Goal: Task Accomplishment & Management: Use online tool/utility

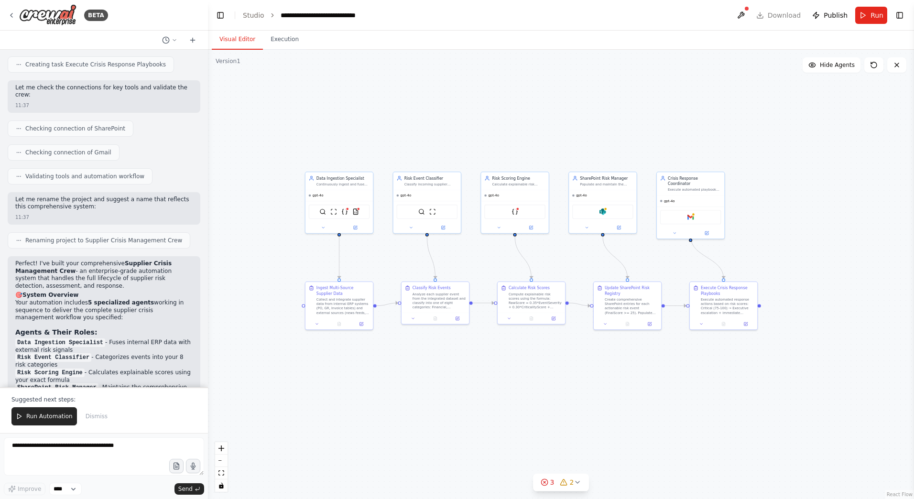
scroll to position [2196, 0]
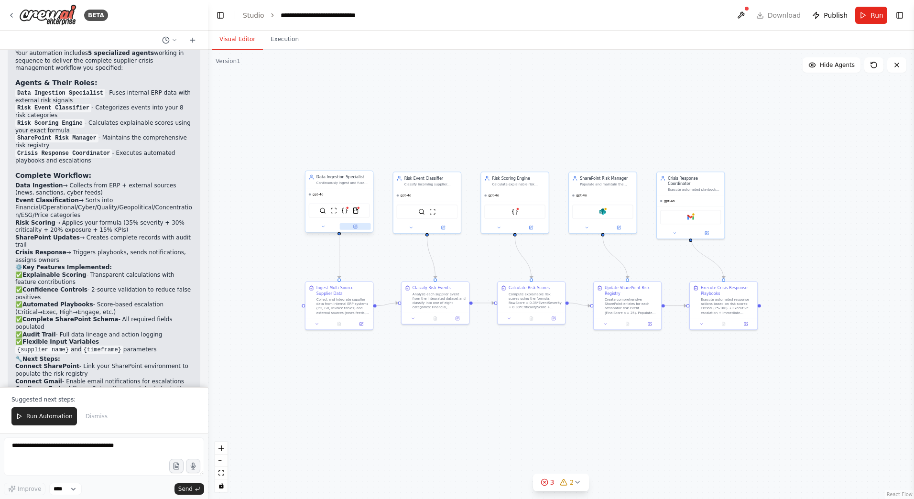
click at [362, 227] on button at bounding box center [355, 226] width 31 height 7
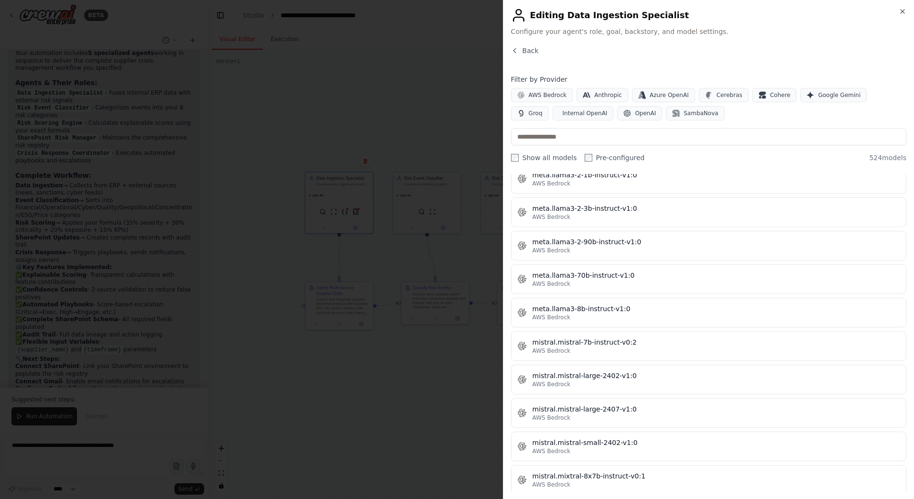
scroll to position [0, 0]
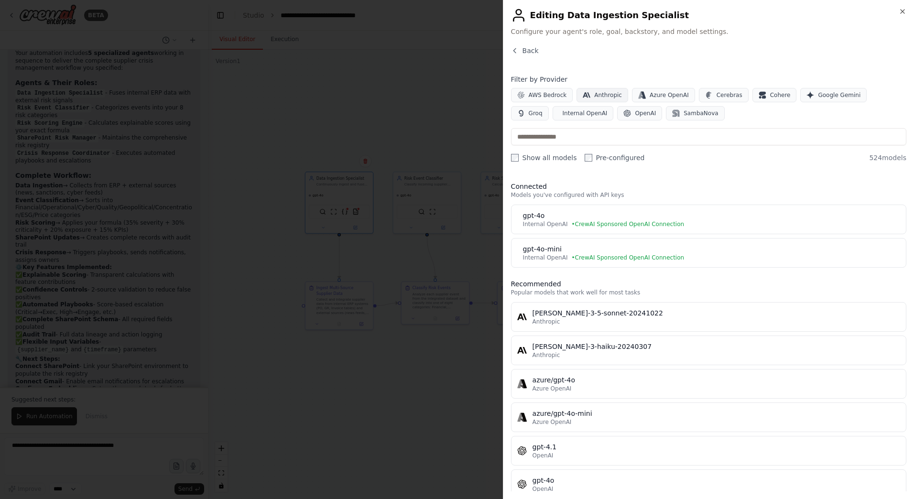
click at [600, 97] on span "Anthropic" at bounding box center [608, 95] width 28 height 8
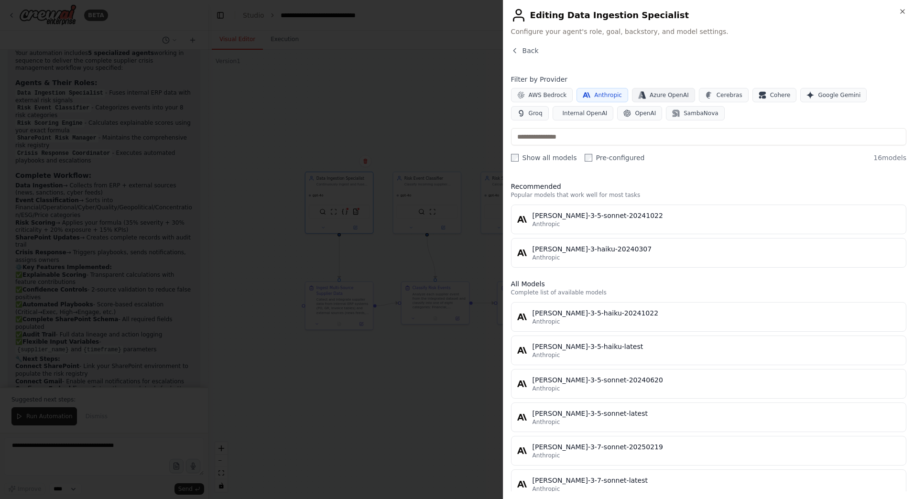
click at [662, 99] on button "Azure OpenAI" at bounding box center [663, 95] width 63 height 14
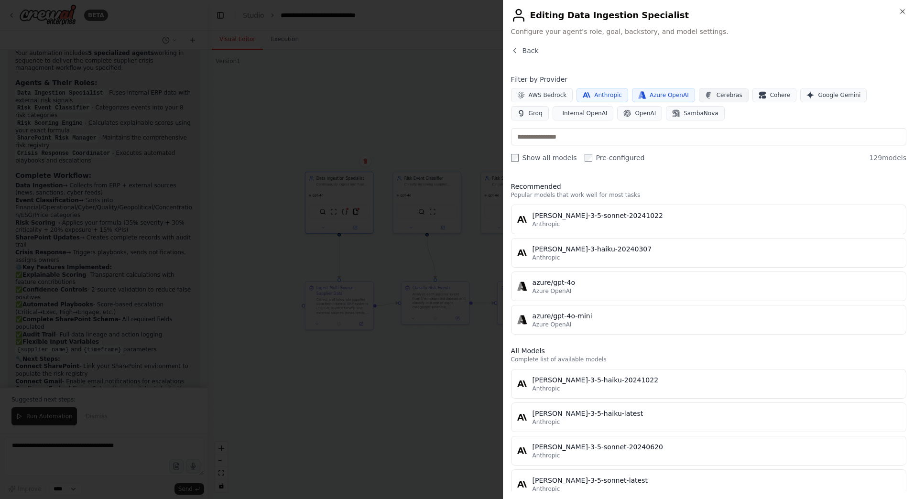
click at [705, 96] on icon "button" at bounding box center [709, 95] width 8 height 8
click at [671, 96] on span "Azure OpenAI" at bounding box center [669, 95] width 39 height 8
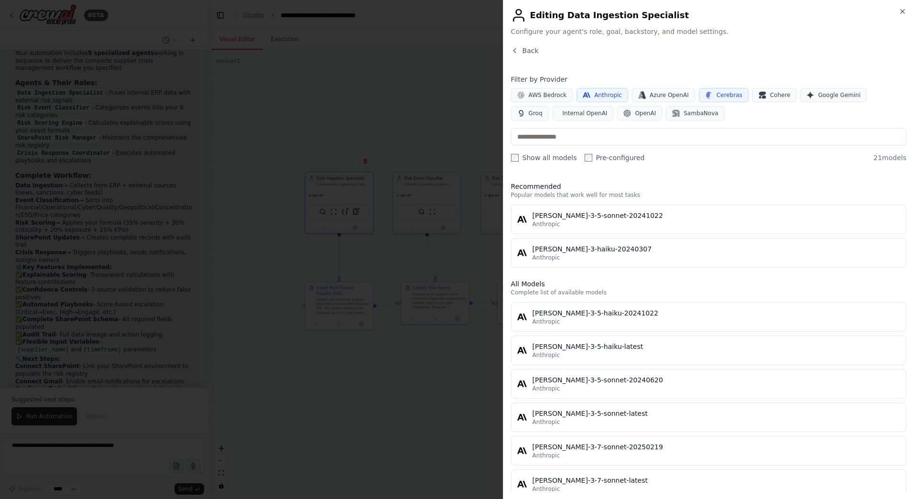
click at [717, 95] on span "Cerebras" at bounding box center [730, 95] width 26 height 8
click at [611, 93] on span "Anthropic" at bounding box center [608, 95] width 28 height 8
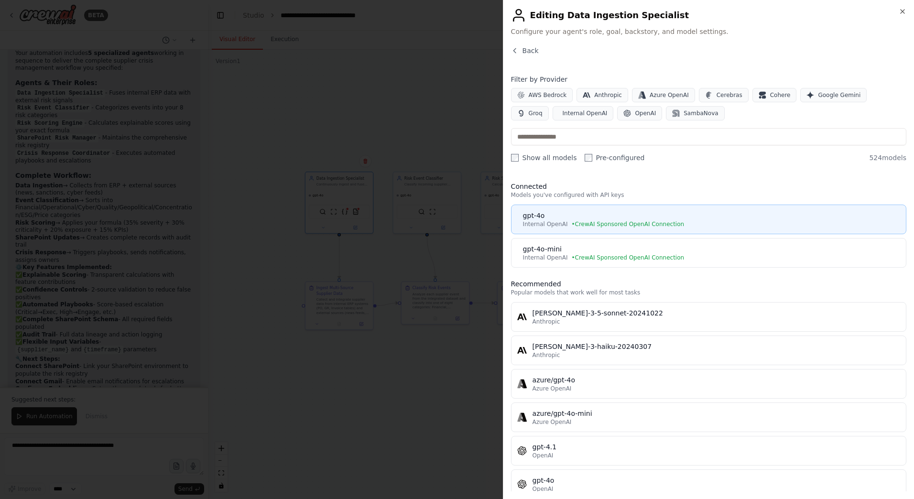
click at [662, 226] on span "• CrewAI Sponsored OpenAI Connection" at bounding box center [627, 224] width 113 height 8
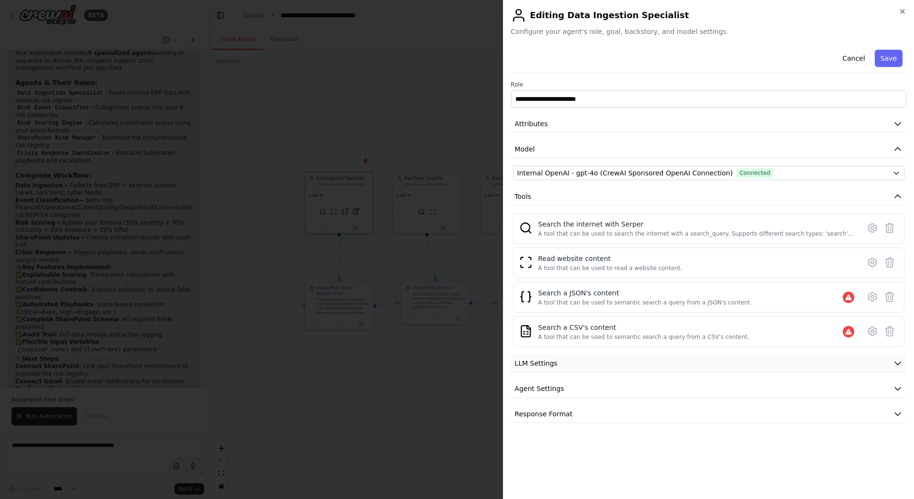
click at [600, 367] on button "LLM Settings" at bounding box center [708, 364] width 395 height 18
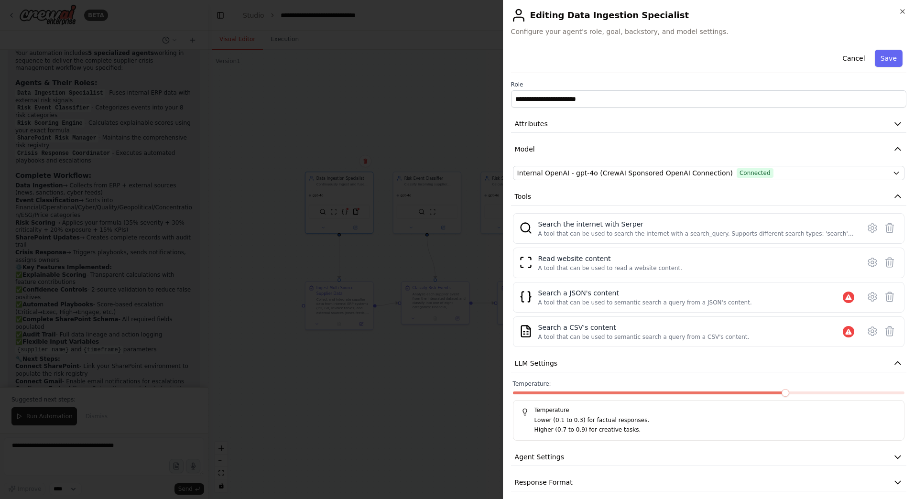
click at [786, 394] on span at bounding box center [786, 393] width 8 height 8
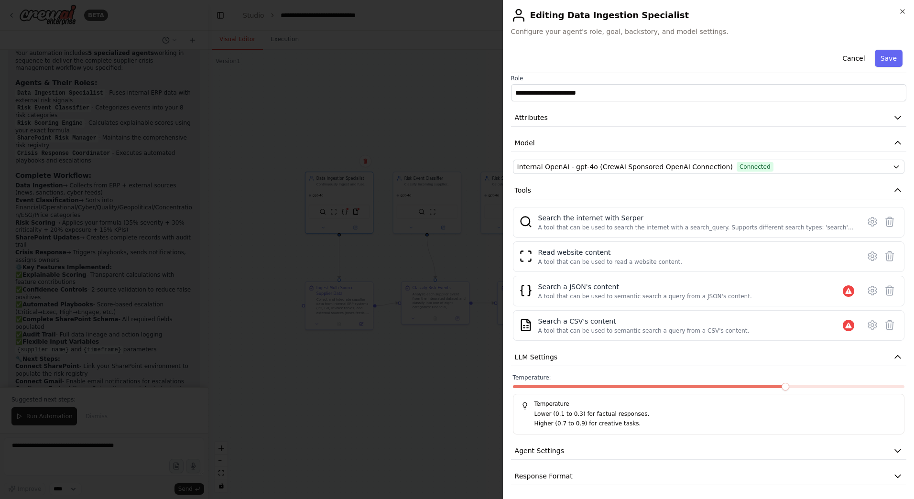
scroll to position [8, 0]
click at [601, 456] on button "Agent Settings" at bounding box center [708, 450] width 395 height 18
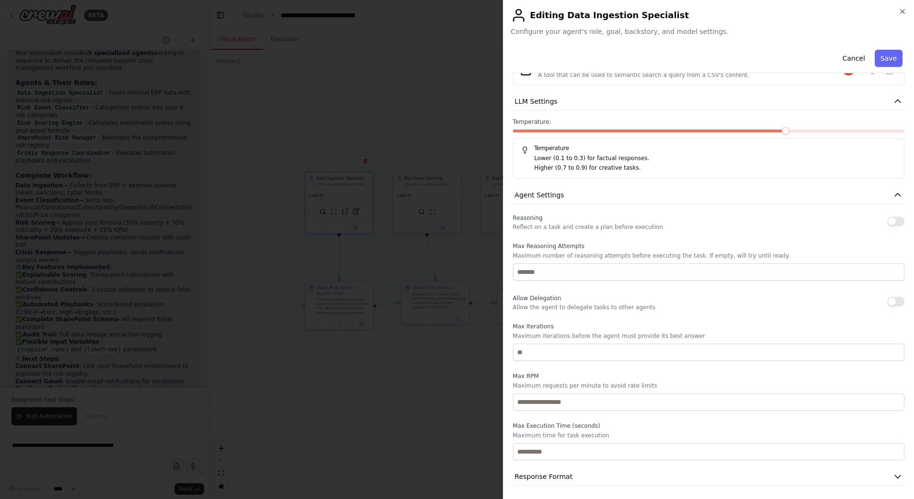
scroll to position [264, 0]
click at [605, 471] on button "Response Format" at bounding box center [708, 475] width 395 height 18
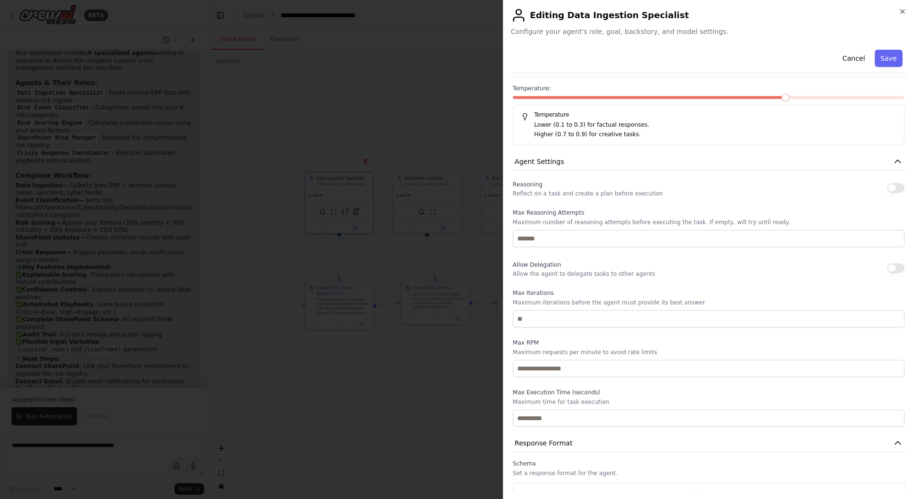
scroll to position [309, 0]
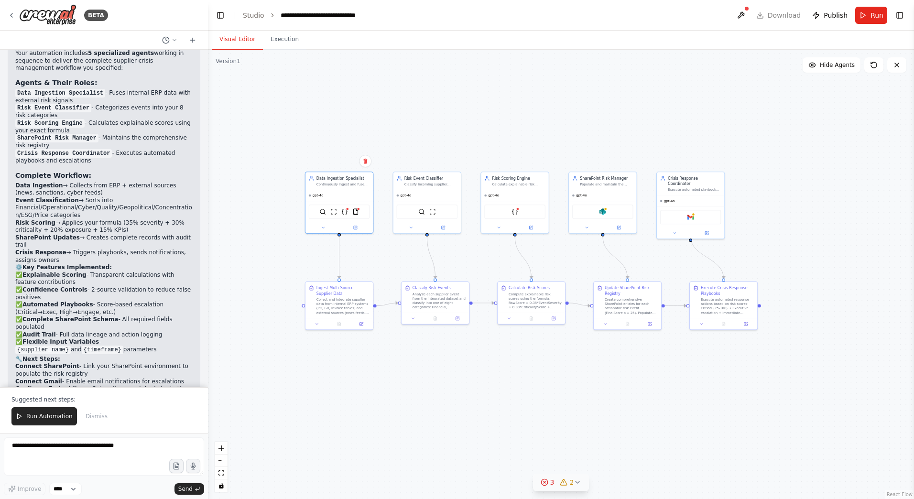
click at [578, 487] on button "3 2" at bounding box center [561, 483] width 56 height 18
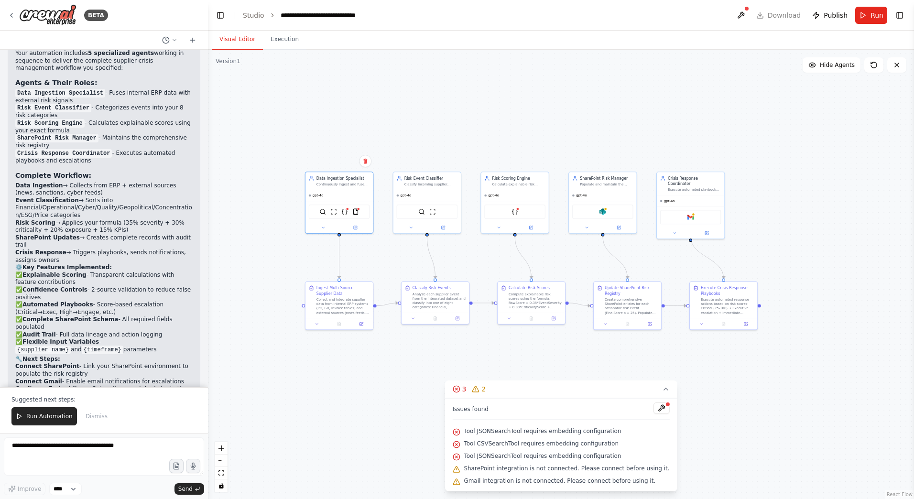
click at [715, 460] on div ".deletable-edge-delete-btn { width: 20px; height: 20px; border: 0px solid #ffff…" at bounding box center [561, 274] width 706 height 449
click at [654, 411] on button at bounding box center [662, 408] width 16 height 11
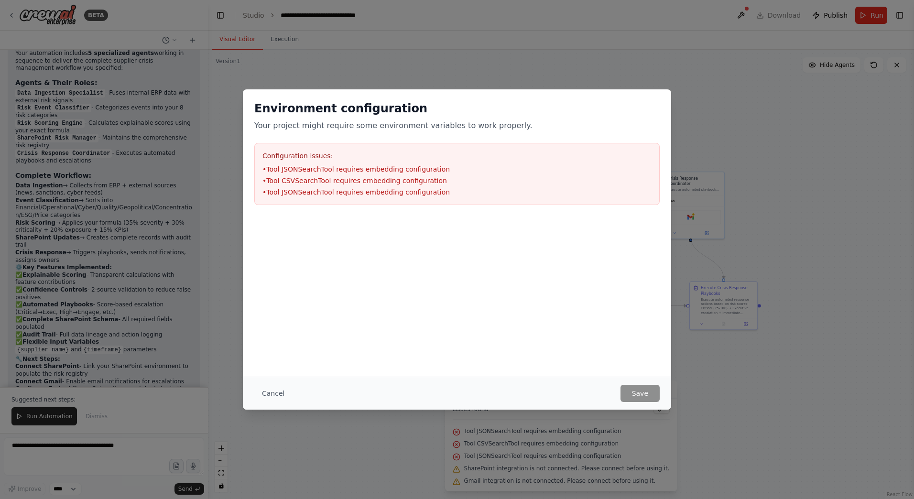
click at [765, 413] on div "Environment configuration Your project might require some environment variables…" at bounding box center [457, 249] width 914 height 499
click at [264, 393] on button "Cancel" at bounding box center [273, 393] width 38 height 17
